Goal: Information Seeking & Learning: Learn about a topic

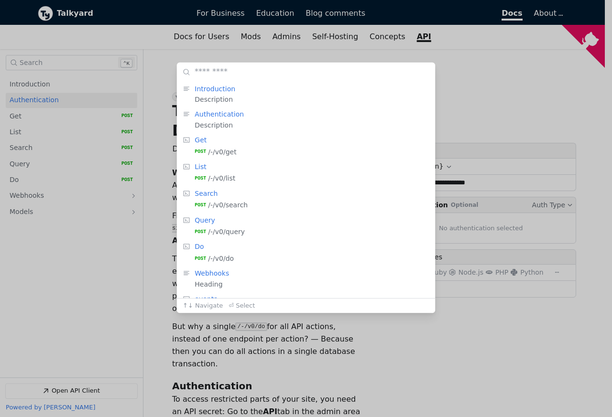
click at [53, 62] on div "Heading: Introduction , Description: Description   Heading: Authentication , De…" at bounding box center [306, 208] width 612 height 417
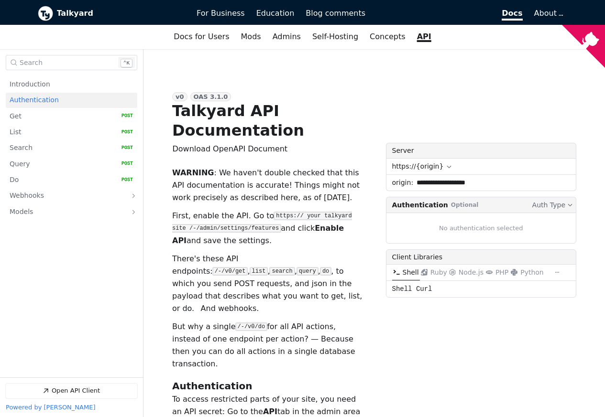
click at [49, 63] on span "Open Search Search" at bounding box center [68, 62] width 97 height 7
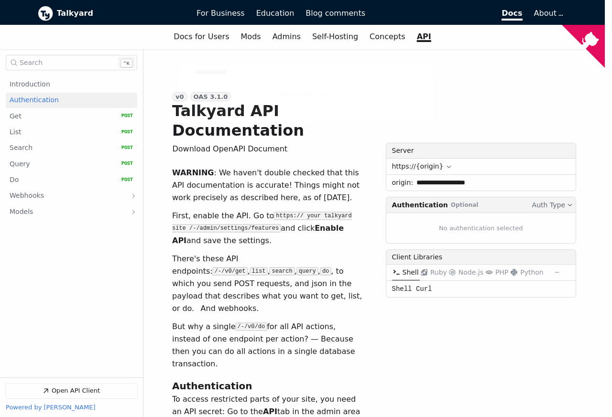
type input "**********"
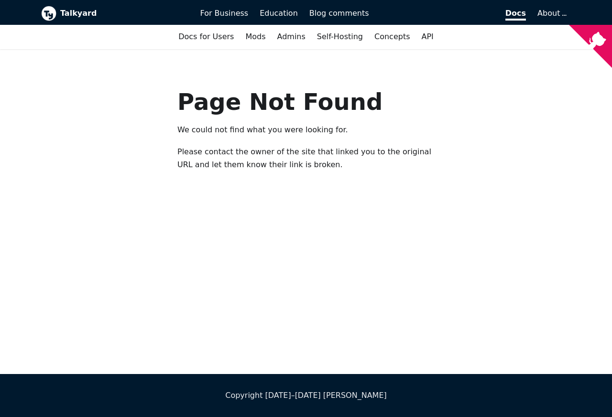
click at [67, 47] on nav "Talkyard Docs For Business Education Blog comments Blog About For Business Educ…" at bounding box center [306, 24] width 612 height 49
